Goal: Navigation & Orientation: Find specific page/section

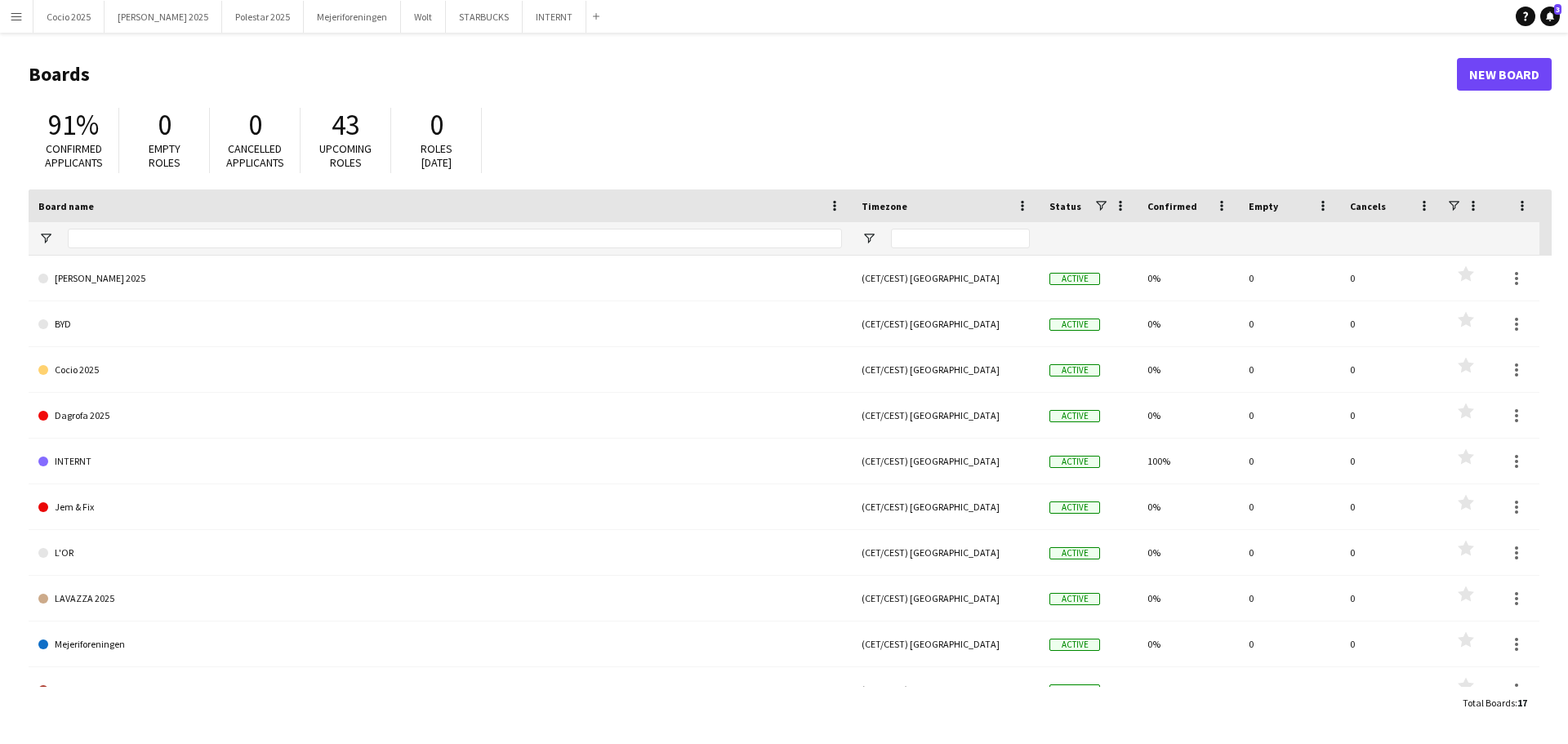
click at [1076, 111] on div "91% Confirmed applicants 0 Empty roles 0 Cancelled applicants 43 Upcoming roles…" at bounding box center [790, 145] width 1523 height 90
click at [455, 19] on button "STARBUCKS Close" at bounding box center [484, 16] width 77 height 32
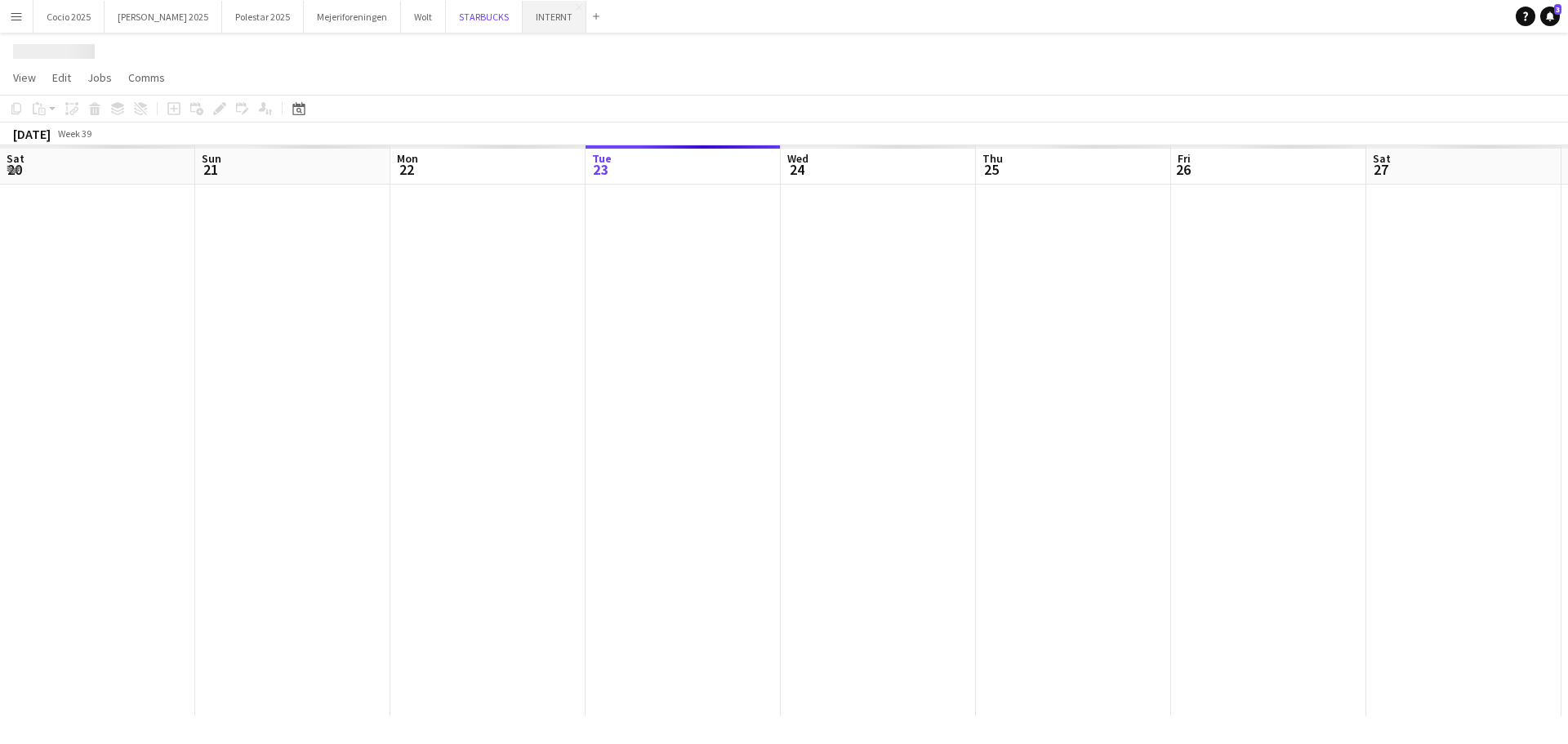
scroll to position [0, 391]
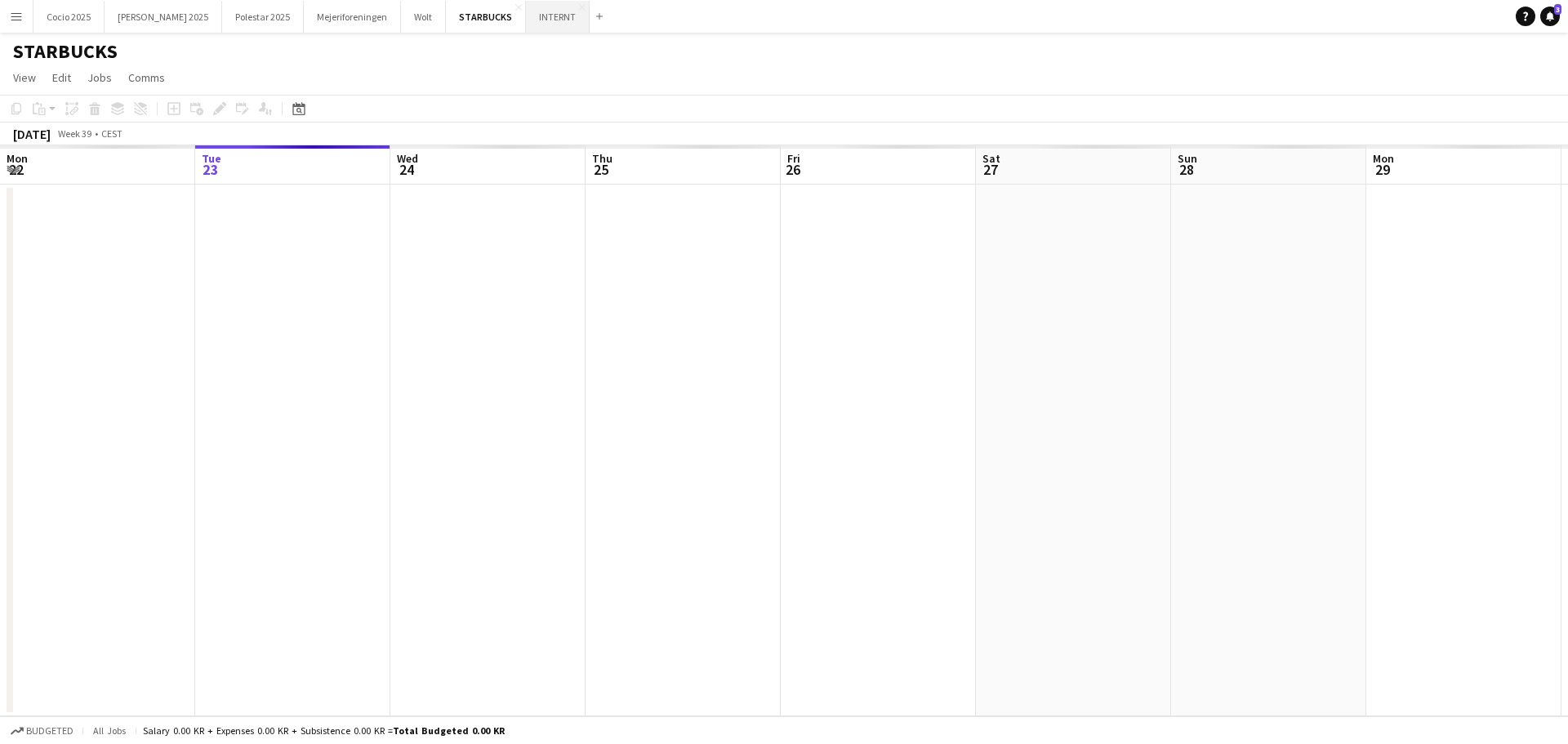
click at [526, 17] on button "INTERNT Close" at bounding box center [558, 16] width 64 height 32
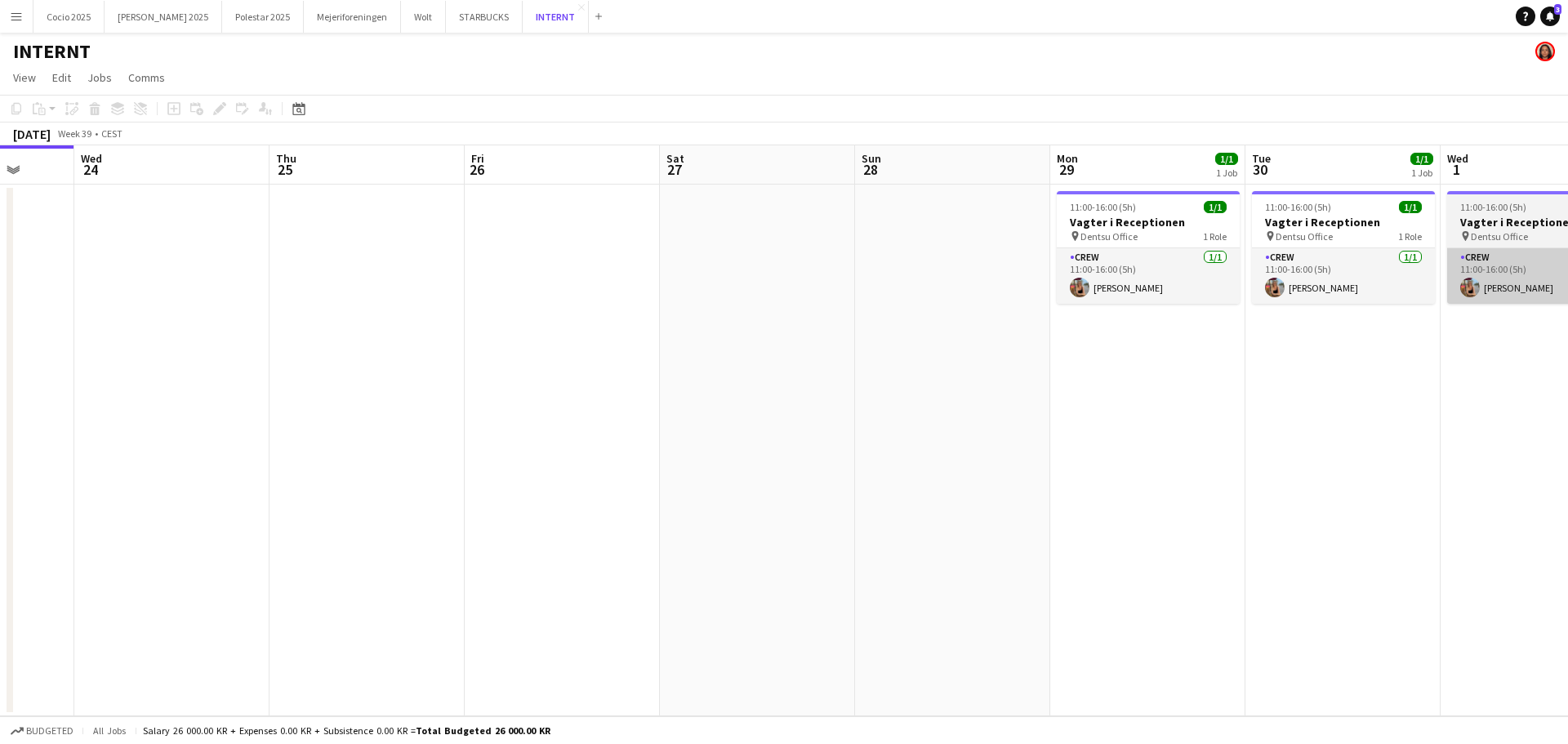
scroll to position [0, 572]
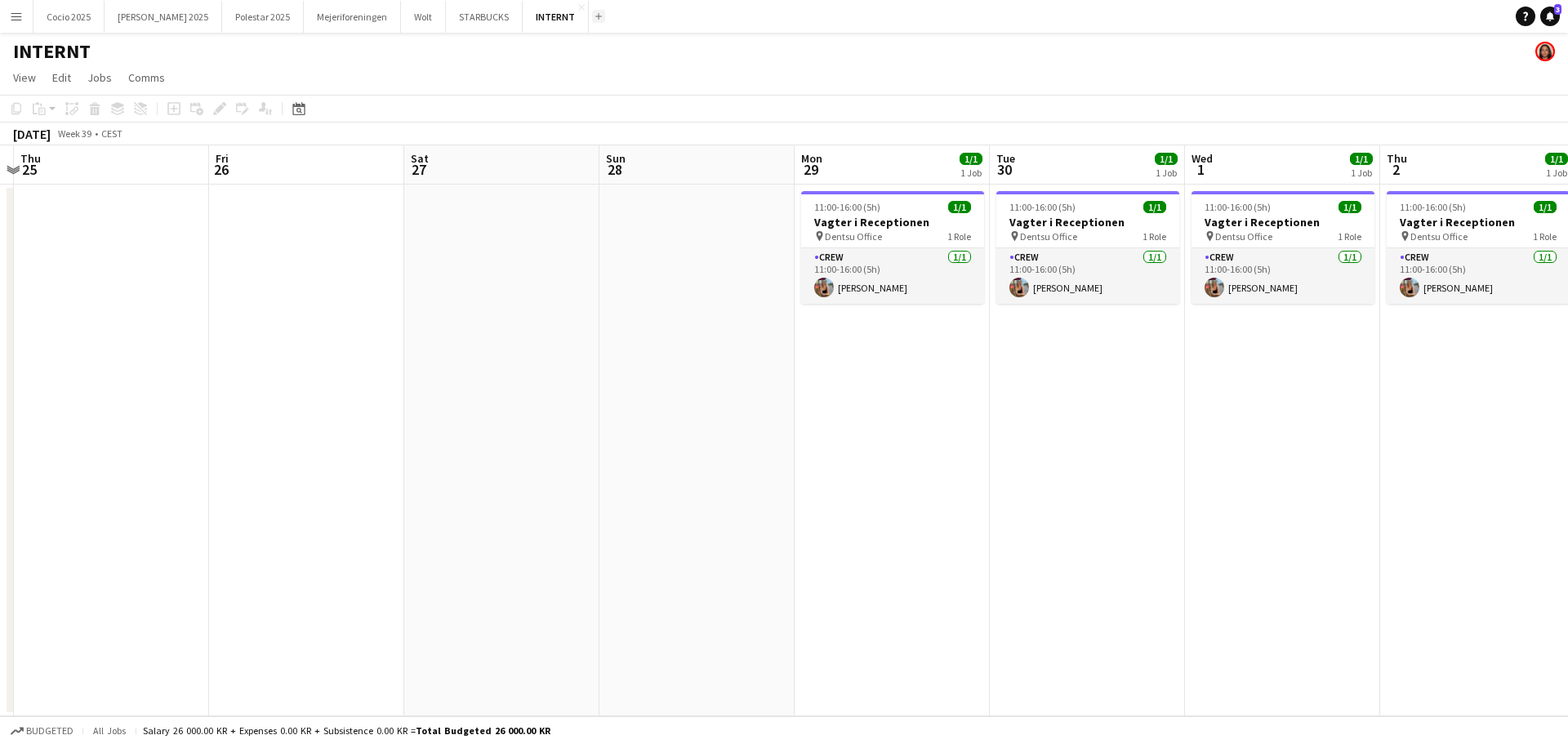
click at [592, 13] on button "Add" at bounding box center [599, 16] width 13 height 13
